Goal: Information Seeking & Learning: Learn about a topic

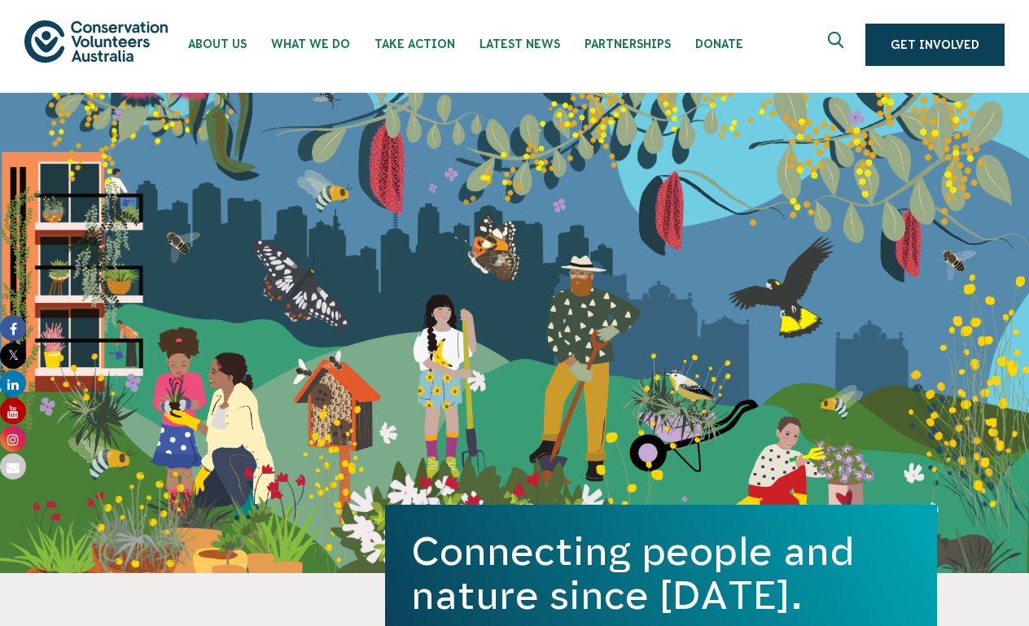
scroll to position [2, 0]
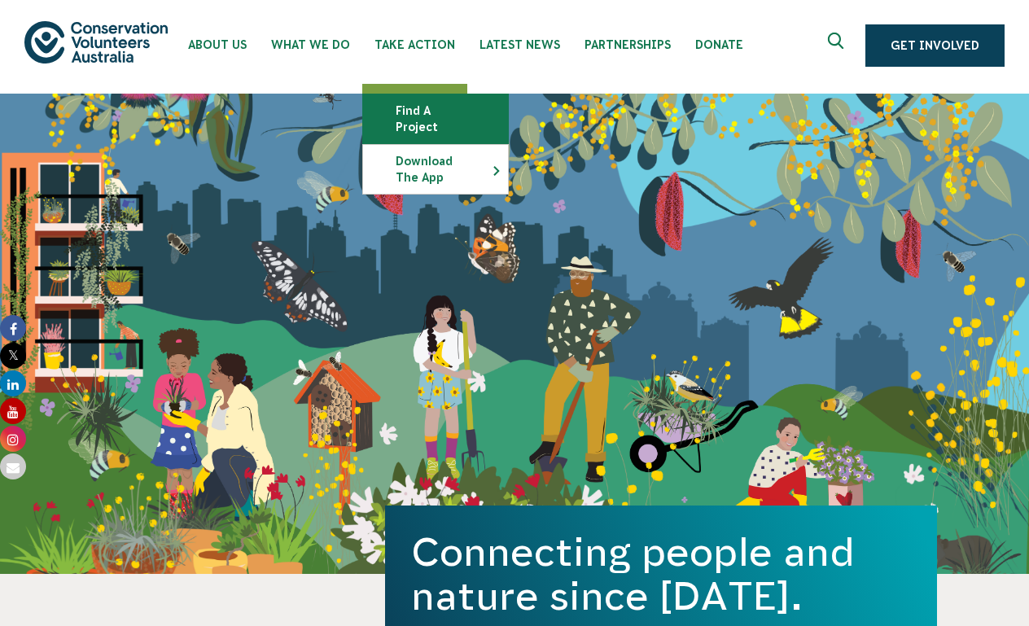
click at [427, 110] on link "Find a project" at bounding box center [435, 118] width 145 height 49
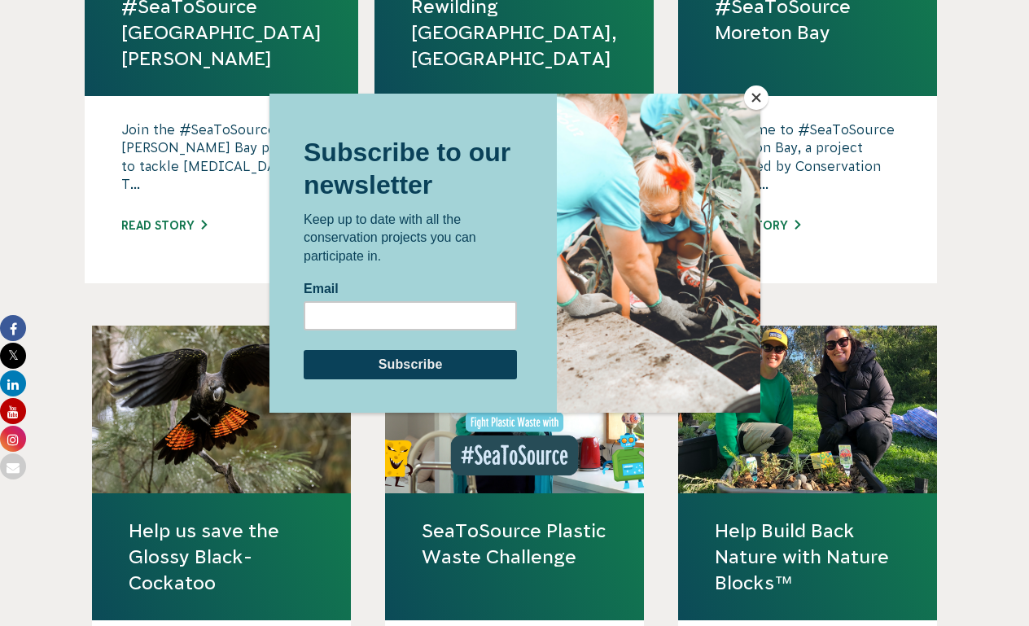
scroll to position [1261, 0]
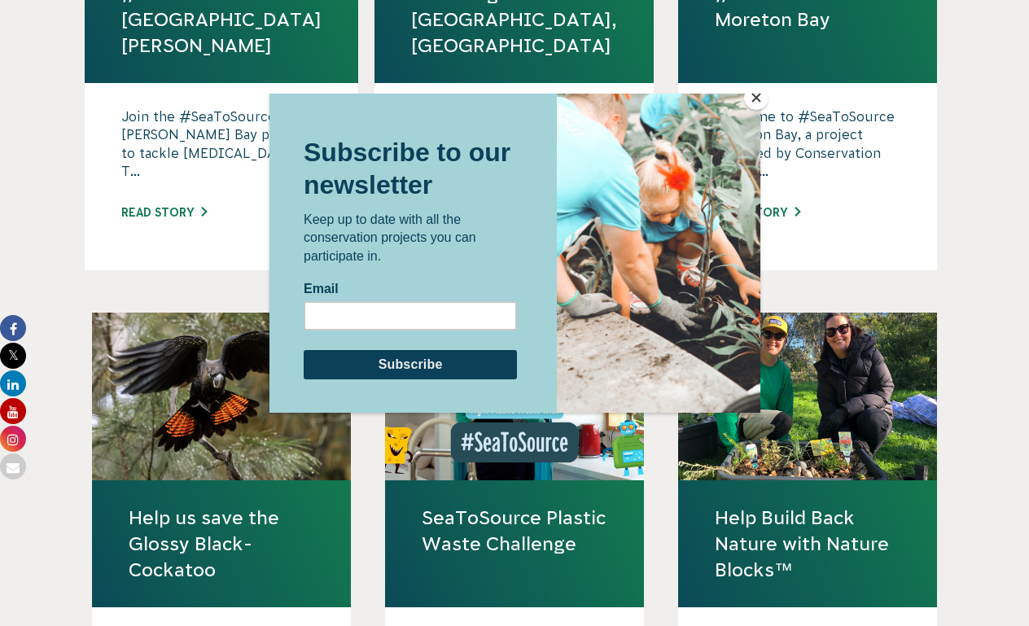
click at [758, 99] on button "Close" at bounding box center [756, 97] width 24 height 24
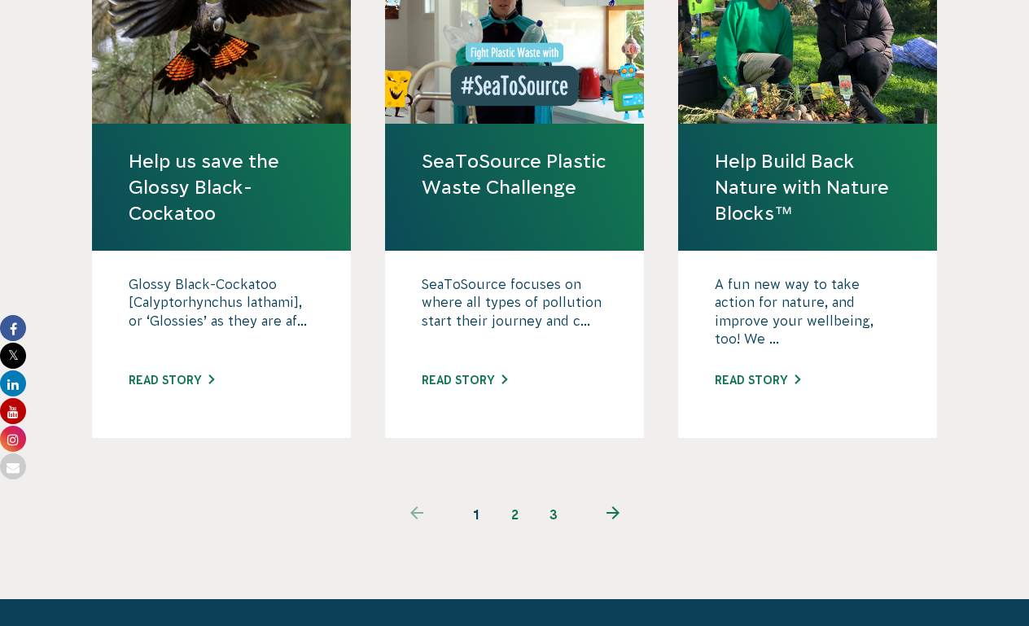
scroll to position [1628, 0]
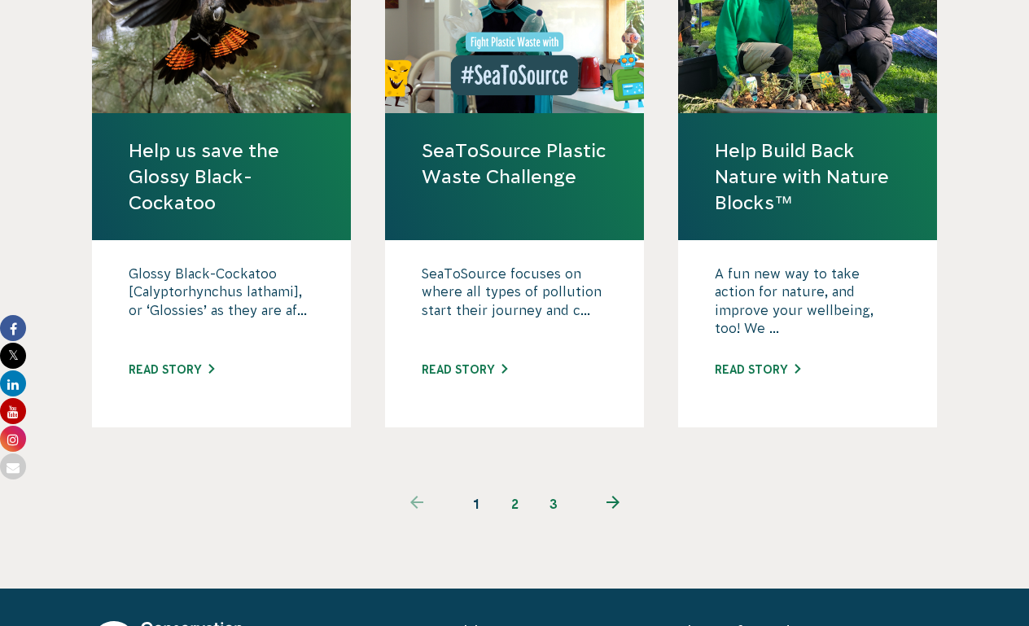
click at [514, 484] on link "2" at bounding box center [514, 503] width 39 height 39
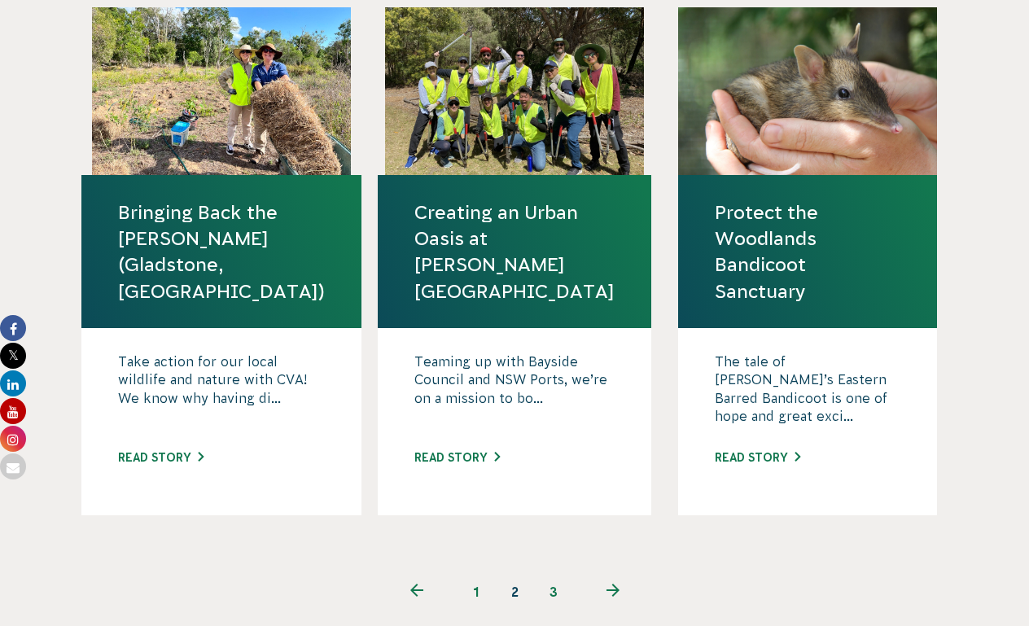
scroll to position [1682, 0]
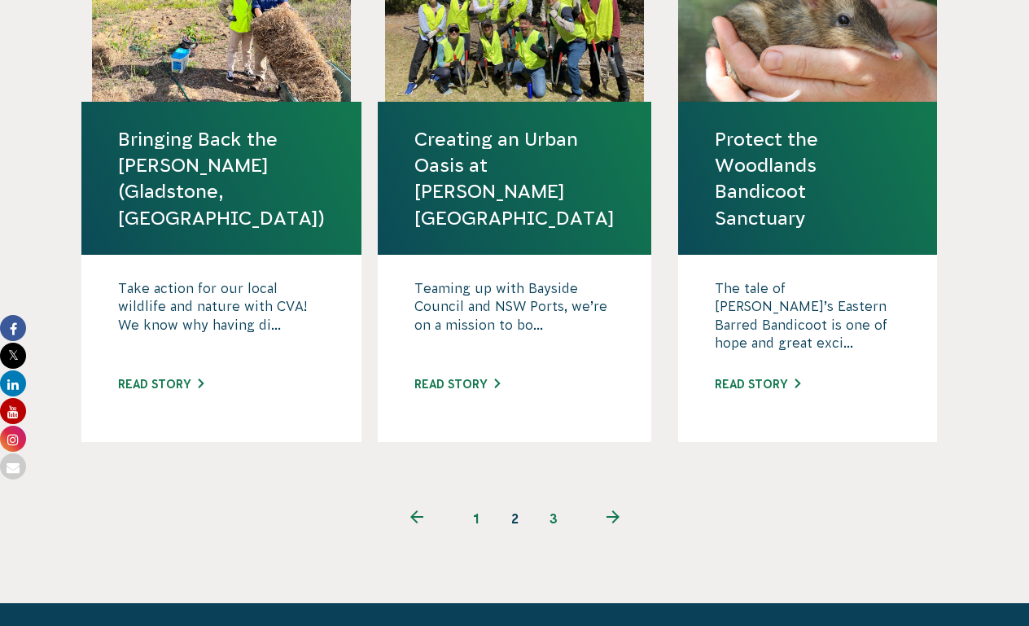
click at [615, 510] on use "Next page" at bounding box center [613, 516] width 13 height 13
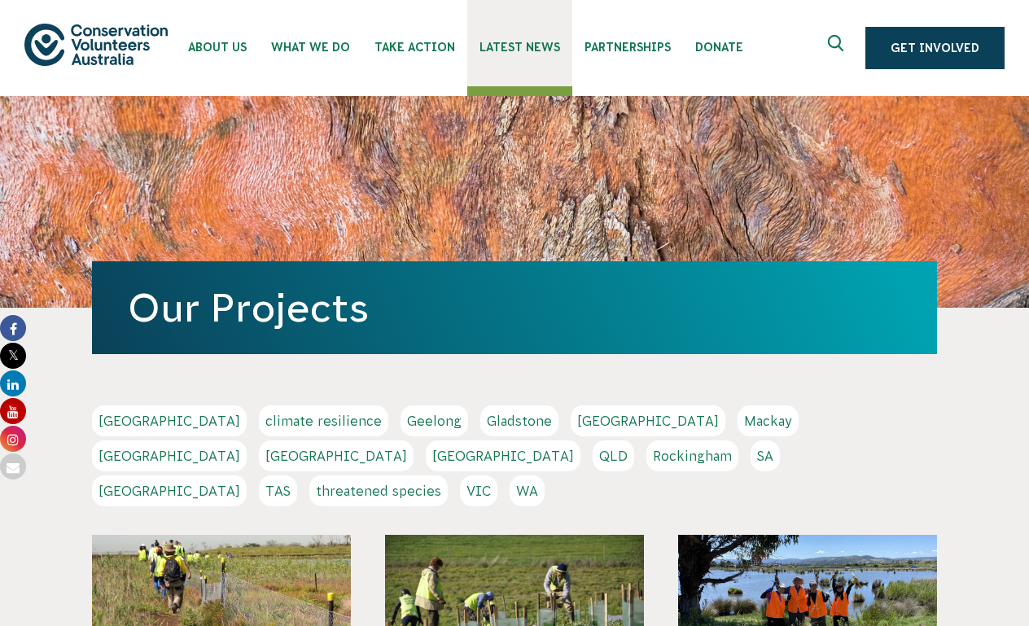
click at [506, 59] on link "Latest News" at bounding box center [519, 43] width 105 height 86
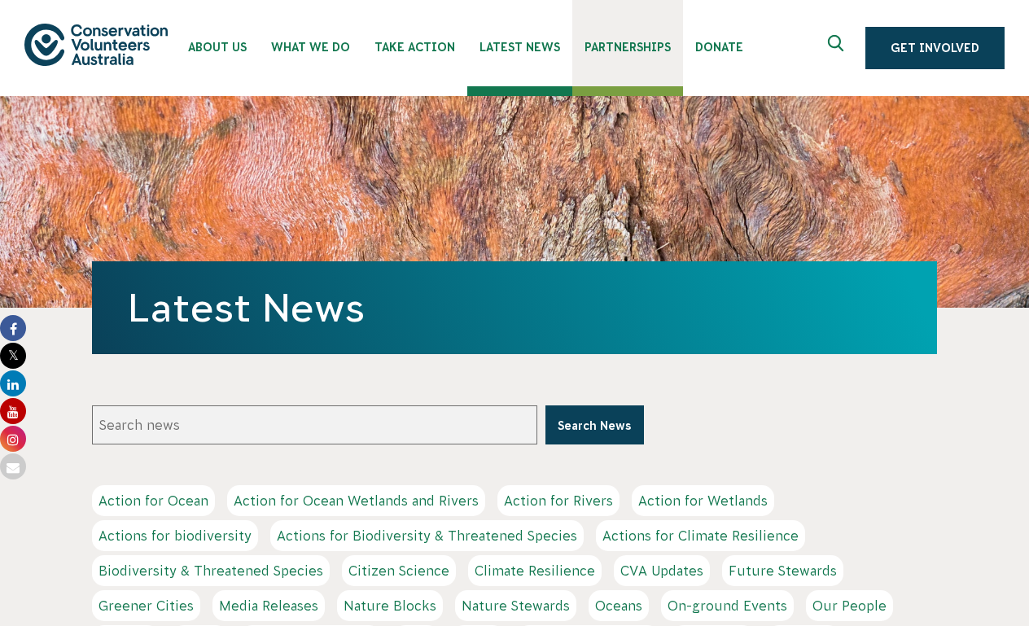
click at [611, 51] on span "Partnerships" at bounding box center [628, 47] width 86 height 13
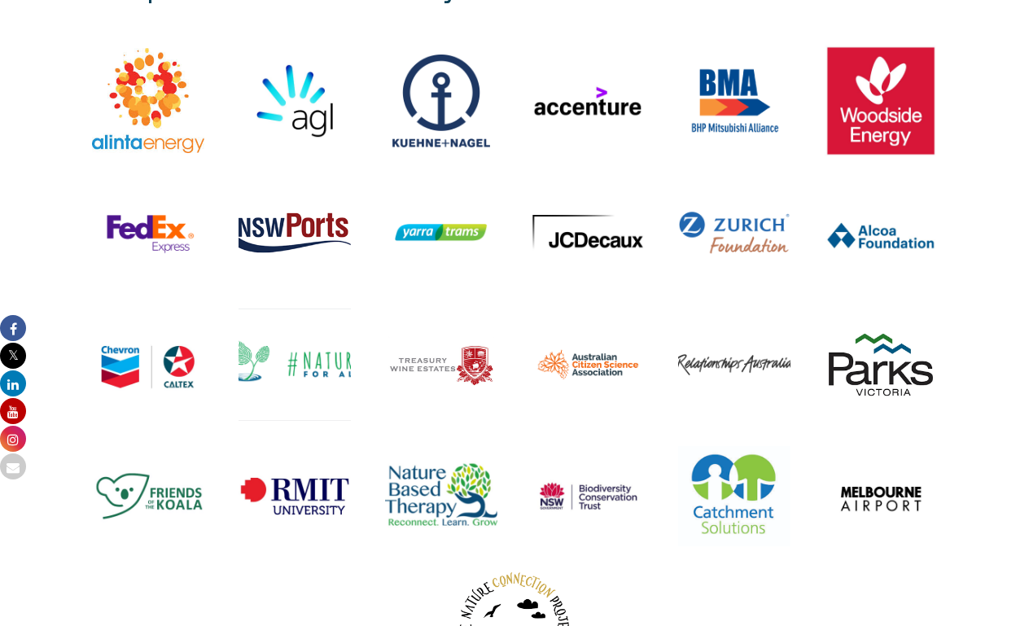
scroll to position [2077, 0]
